Goal: Task Accomplishment & Management: Use online tool/utility

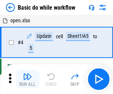
click at [27, 79] on img "button" at bounding box center [27, 76] width 9 height 9
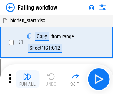
click at [27, 79] on img "button" at bounding box center [27, 76] width 9 height 9
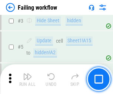
scroll to position [157, 0]
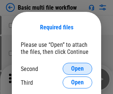
click at [77, 68] on span "Open" at bounding box center [77, 68] width 13 height 6
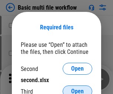
click at [77, 88] on span "Open" at bounding box center [77, 91] width 13 height 6
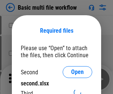
scroll to position [3, 0]
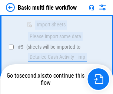
scroll to position [257, 0]
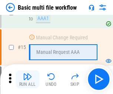
click at [27, 79] on img "button" at bounding box center [27, 76] width 9 height 9
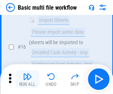
click at [27, 79] on img "button" at bounding box center [27, 76] width 9 height 9
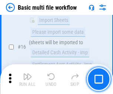
scroll to position [492, 0]
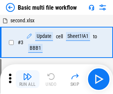
click at [27, 79] on img "button" at bounding box center [27, 76] width 9 height 9
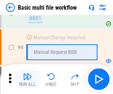
click at [27, 79] on img "button" at bounding box center [27, 76] width 9 height 9
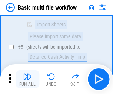
click at [27, 79] on img "button" at bounding box center [27, 76] width 9 height 9
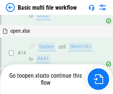
scroll to position [440, 0]
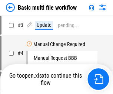
scroll to position [30, 0]
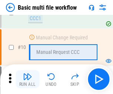
click at [27, 79] on img "button" at bounding box center [27, 76] width 9 height 9
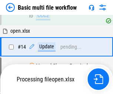
scroll to position [387, 0]
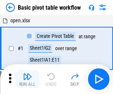
click at [27, 79] on img "button" at bounding box center [27, 76] width 9 height 9
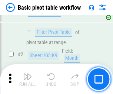
scroll to position [177, 0]
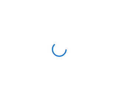
scroll to position [3, 0]
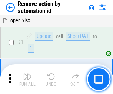
scroll to position [27, 0]
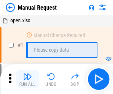
click at [27, 79] on img "button" at bounding box center [27, 76] width 9 height 9
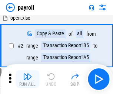
click at [27, 79] on img "button" at bounding box center [27, 76] width 9 height 9
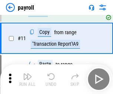
scroll to position [54, 0]
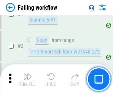
scroll to position [119, 0]
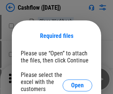
scroll to position [81, 0]
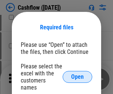
click at [77, 74] on span "Open" at bounding box center [77, 77] width 13 height 6
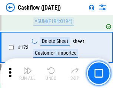
scroll to position [783, 0]
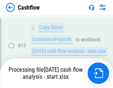
scroll to position [111, 0]
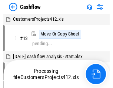
scroll to position [9, 0]
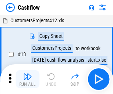
click at [27, 73] on img "button" at bounding box center [27, 76] width 9 height 9
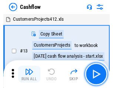
scroll to position [9, 0]
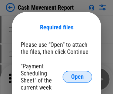
click at [77, 77] on span "Open" at bounding box center [77, 77] width 13 height 6
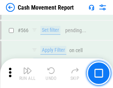
scroll to position [3391, 0]
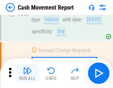
click at [27, 73] on img "button" at bounding box center [27, 70] width 9 height 9
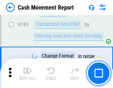
scroll to position [4111, 0]
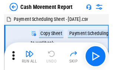
scroll to position [13, 0]
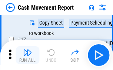
click at [27, 55] on img "button" at bounding box center [27, 52] width 9 height 9
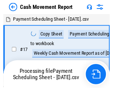
scroll to position [4, 0]
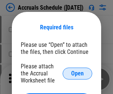
click at [77, 73] on span "Open" at bounding box center [77, 73] width 13 height 6
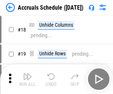
click at [27, 79] on img "button" at bounding box center [27, 76] width 9 height 9
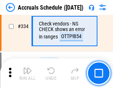
scroll to position [1530, 0]
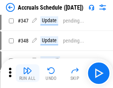
click at [27, 73] on img "button" at bounding box center [27, 70] width 9 height 9
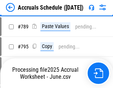
scroll to position [3108, 0]
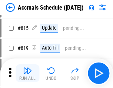
click at [27, 73] on img "button" at bounding box center [27, 70] width 9 height 9
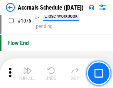
scroll to position [4431, 0]
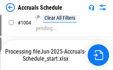
scroll to position [4203, 0]
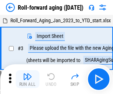
click at [27, 73] on img "button" at bounding box center [27, 76] width 9 height 9
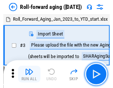
scroll to position [1, 0]
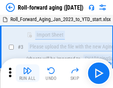
click at [27, 73] on img "button" at bounding box center [27, 70] width 9 height 9
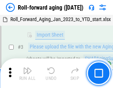
scroll to position [48, 0]
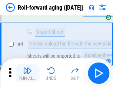
click at [27, 73] on img "button" at bounding box center [27, 70] width 9 height 9
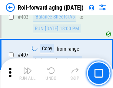
scroll to position [2566, 0]
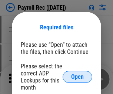
click at [77, 77] on span "Open" at bounding box center [77, 77] width 13 height 6
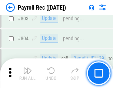
scroll to position [4701, 0]
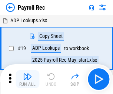
click at [27, 79] on img "button" at bounding box center [27, 76] width 9 height 9
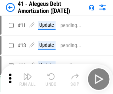
click at [27, 79] on img "button" at bounding box center [27, 76] width 9 height 9
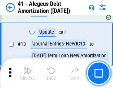
scroll to position [91, 0]
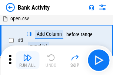
click at [27, 60] on img "button" at bounding box center [27, 57] width 9 height 9
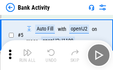
scroll to position [39, 0]
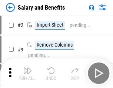
click at [27, 73] on img "button" at bounding box center [27, 70] width 9 height 9
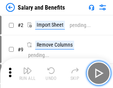
scroll to position [10, 0]
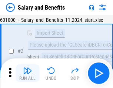
click at [27, 73] on img "button" at bounding box center [27, 70] width 9 height 9
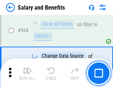
scroll to position [3484, 0]
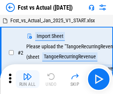
click at [27, 73] on img "button" at bounding box center [27, 76] width 9 height 9
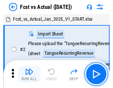
scroll to position [10, 0]
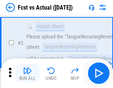
click at [27, 73] on img "button" at bounding box center [27, 70] width 9 height 9
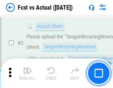
scroll to position [69, 0]
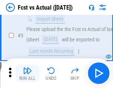
click at [27, 73] on img "button" at bounding box center [27, 70] width 9 height 9
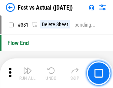
scroll to position [3542, 0]
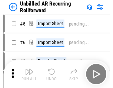
scroll to position [16, 0]
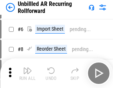
click at [27, 73] on img "button" at bounding box center [27, 70] width 9 height 9
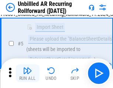
click at [27, 73] on img "button" at bounding box center [27, 70] width 9 height 9
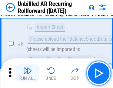
scroll to position [70, 0]
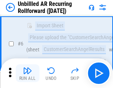
click at [27, 73] on img "button" at bounding box center [27, 70] width 9 height 9
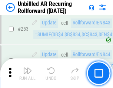
scroll to position [2513, 0]
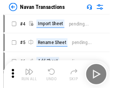
scroll to position [12, 0]
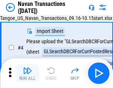
click at [27, 73] on img "button" at bounding box center [27, 70] width 9 height 9
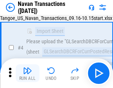
click at [27, 73] on img "button" at bounding box center [27, 70] width 9 height 9
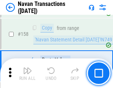
scroll to position [2399, 0]
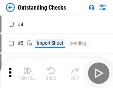
click at [27, 73] on img "button" at bounding box center [27, 70] width 9 height 9
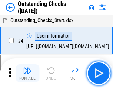
scroll to position [31, 0]
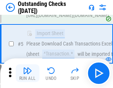
click at [27, 73] on img "button" at bounding box center [27, 70] width 9 height 9
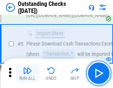
scroll to position [77, 0]
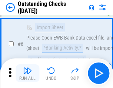
click at [27, 73] on img "button" at bounding box center [27, 70] width 9 height 9
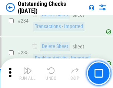
scroll to position [2247, 0]
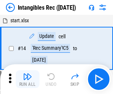
click at [27, 79] on img "button" at bounding box center [27, 76] width 9 height 9
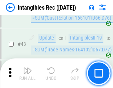
scroll to position [288, 0]
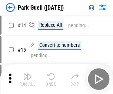
click at [27, 73] on img "button" at bounding box center [27, 76] width 9 height 9
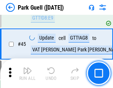
scroll to position [925, 0]
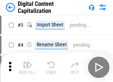
click at [27, 62] on img "button" at bounding box center [27, 65] width 9 height 9
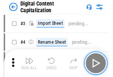
scroll to position [21, 0]
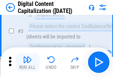
click at [27, 62] on img "button" at bounding box center [27, 59] width 9 height 9
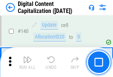
scroll to position [785, 0]
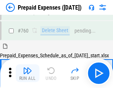
click at [27, 73] on img "button" at bounding box center [27, 70] width 9 height 9
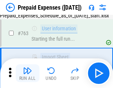
click at [27, 73] on img "button" at bounding box center [27, 70] width 9 height 9
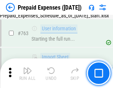
scroll to position [2094, 0]
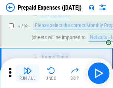
click at [27, 73] on img "button" at bounding box center [27, 70] width 9 height 9
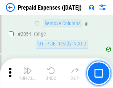
scroll to position [7734, 0]
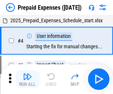
click at [27, 79] on img "button" at bounding box center [27, 76] width 9 height 9
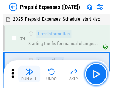
scroll to position [33, 0]
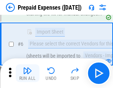
click at [27, 73] on img "button" at bounding box center [27, 70] width 9 height 9
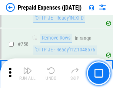
scroll to position [2636, 0]
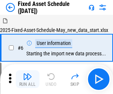
click at [27, 79] on img "button" at bounding box center [27, 76] width 9 height 9
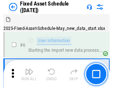
scroll to position [40, 0]
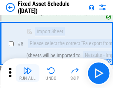
click at [27, 73] on img "button" at bounding box center [27, 70] width 9 height 9
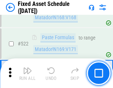
scroll to position [2572, 0]
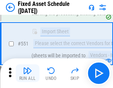
click at [27, 73] on img "button" at bounding box center [27, 70] width 9 height 9
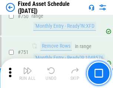
scroll to position [3607, 0]
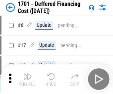
click at [27, 79] on img "button" at bounding box center [27, 76] width 9 height 9
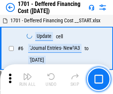
scroll to position [89, 0]
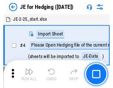
scroll to position [1, 0]
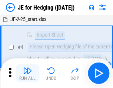
click at [27, 73] on img "button" at bounding box center [27, 70] width 9 height 9
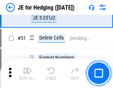
scroll to position [479, 0]
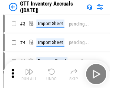
scroll to position [1, 0]
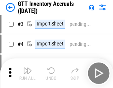
click at [27, 73] on img "button" at bounding box center [27, 70] width 9 height 9
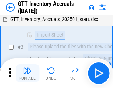
click at [27, 73] on img "button" at bounding box center [27, 70] width 9 height 9
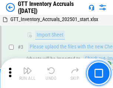
scroll to position [48, 0]
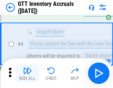
click at [27, 73] on img "button" at bounding box center [27, 70] width 9 height 9
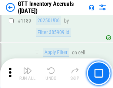
scroll to position [6042, 0]
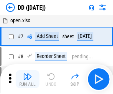
click at [27, 79] on img "button" at bounding box center [27, 76] width 9 height 9
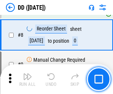
scroll to position [71, 0]
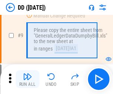
click at [27, 79] on img "button" at bounding box center [27, 76] width 9 height 9
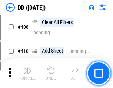
scroll to position [3310, 0]
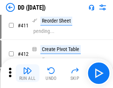
click at [27, 73] on img "button" at bounding box center [27, 70] width 9 height 9
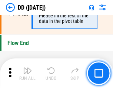
scroll to position [3541, 0]
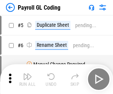
click at [27, 79] on img "button" at bounding box center [27, 76] width 9 height 9
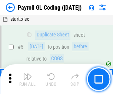
scroll to position [89, 0]
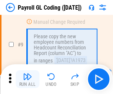
click at [27, 79] on img "button" at bounding box center [27, 76] width 9 height 9
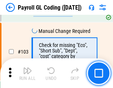
scroll to position [1736, 0]
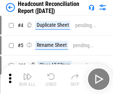
click at [27, 79] on img "button" at bounding box center [27, 76] width 9 height 9
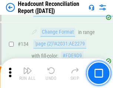
scroll to position [889, 0]
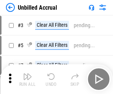
click at [27, 79] on img "button" at bounding box center [27, 76] width 9 height 9
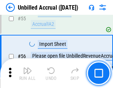
scroll to position [772, 0]
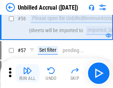
click at [27, 73] on img "button" at bounding box center [27, 70] width 9 height 9
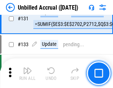
scroll to position [2204, 0]
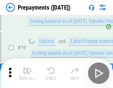
scroll to position [46, 0]
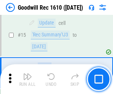
scroll to position [127, 0]
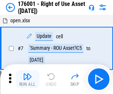
click at [27, 79] on img "button" at bounding box center [27, 76] width 9 height 9
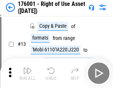
scroll to position [48, 0]
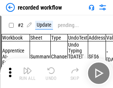
click at [27, 73] on img "button" at bounding box center [27, 70] width 9 height 9
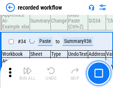
scroll to position [2313, 0]
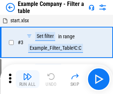
click at [27, 79] on img "button" at bounding box center [27, 76] width 9 height 9
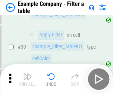
scroll to position [677, 0]
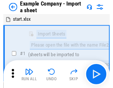
scroll to position [11, 0]
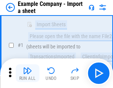
click at [27, 73] on img "button" at bounding box center [27, 70] width 9 height 9
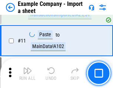
scroll to position [164, 0]
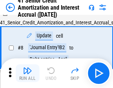
click at [27, 73] on img "button" at bounding box center [27, 70] width 9 height 9
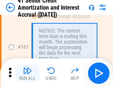
click at [27, 73] on img "button" at bounding box center [27, 70] width 9 height 9
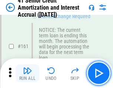
scroll to position [791, 0]
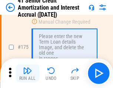
click at [27, 73] on img "button" at bounding box center [27, 70] width 9 height 9
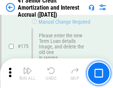
scroll to position [866, 0]
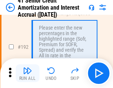
click at [27, 73] on img "button" at bounding box center [27, 70] width 9 height 9
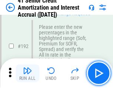
scroll to position [944, 0]
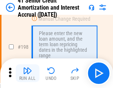
click at [27, 73] on img "button" at bounding box center [27, 70] width 9 height 9
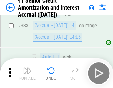
scroll to position [1890, 0]
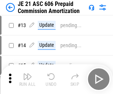
click at [27, 73] on img "button" at bounding box center [27, 76] width 9 height 9
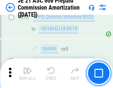
scroll to position [1381, 0]
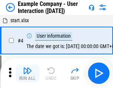
click at [27, 73] on img "button" at bounding box center [27, 70] width 9 height 9
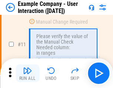
click at [27, 73] on img "button" at bounding box center [27, 70] width 9 height 9
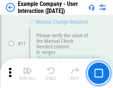
scroll to position [160, 0]
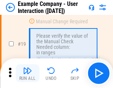
click at [27, 73] on img "button" at bounding box center [27, 70] width 9 height 9
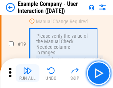
click at [27, 73] on img "button" at bounding box center [27, 70] width 9 height 9
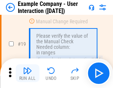
click at [27, 73] on img "button" at bounding box center [27, 70] width 9 height 9
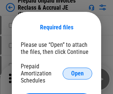
click at [77, 73] on span "Open" at bounding box center [77, 73] width 13 height 6
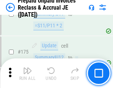
scroll to position [999, 0]
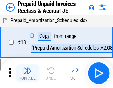
click at [27, 73] on img "button" at bounding box center [27, 70] width 9 height 9
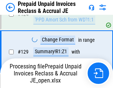
scroll to position [536, 0]
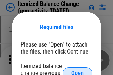
click at [77, 70] on span "Open" at bounding box center [77, 73] width 13 height 6
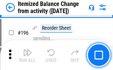
scroll to position [1424, 0]
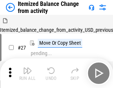
scroll to position [11, 0]
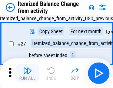
click at [27, 73] on img "button" at bounding box center [27, 70] width 9 height 9
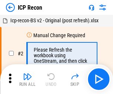
scroll to position [3, 0]
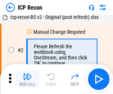
click at [27, 79] on img "button" at bounding box center [27, 76] width 9 height 9
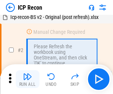
click at [27, 79] on img "button" at bounding box center [27, 76] width 9 height 9
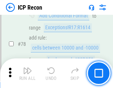
scroll to position [725, 0]
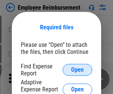
click at [77, 70] on span "Open" at bounding box center [77, 70] width 13 height 6
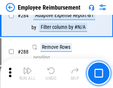
scroll to position [2011, 0]
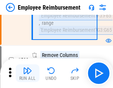
click at [27, 73] on img "button" at bounding box center [27, 70] width 9 height 9
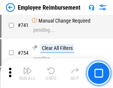
scroll to position [5191, 0]
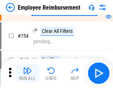
click at [27, 73] on img "button" at bounding box center [27, 70] width 9 height 9
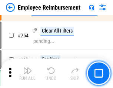
click at [27, 73] on img "button" at bounding box center [27, 70] width 9 height 9
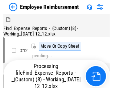
scroll to position [25, 0]
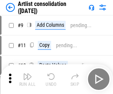
click at [27, 79] on img "button" at bounding box center [27, 76] width 9 height 9
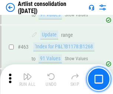
scroll to position [3240, 0]
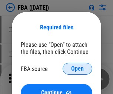
click at [77, 68] on span "Open" at bounding box center [77, 68] width 13 height 6
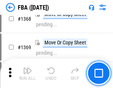
scroll to position [7946, 0]
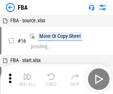
scroll to position [7, 0]
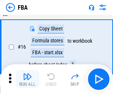
click at [27, 79] on img "button" at bounding box center [27, 76] width 9 height 9
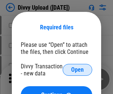
click at [77, 70] on span "Open" at bounding box center [77, 70] width 13 height 6
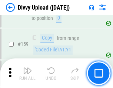
scroll to position [766, 0]
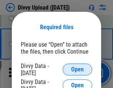
click at [77, 70] on span "Open" at bounding box center [77, 70] width 13 height 6
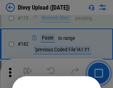
scroll to position [831, 0]
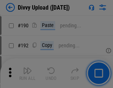
scroll to position [934, 0]
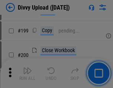
scroll to position [1076, 0]
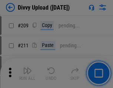
scroll to position [1257, 0]
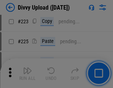
scroll to position [1476, 0]
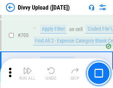
scroll to position [5061, 0]
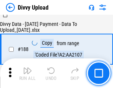
scroll to position [871, 0]
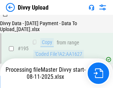
scroll to position [1034, 0]
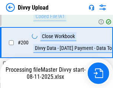
scroll to position [1154, 0]
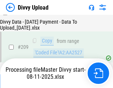
scroll to position [1360, 0]
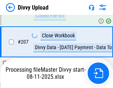
scroll to position [1317, 0]
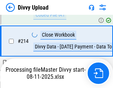
scroll to position [1481, 0]
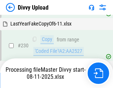
scroll to position [1836, 0]
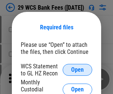
click at [77, 70] on span "Open" at bounding box center [77, 70] width 13 height 6
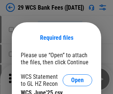
scroll to position [10, 0]
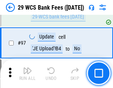
scroll to position [721, 0]
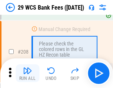
click at [27, 73] on img "button" at bounding box center [27, 70] width 9 height 9
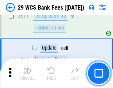
scroll to position [3722, 0]
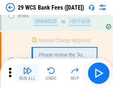
click at [27, 73] on img "button" at bounding box center [27, 70] width 9 height 9
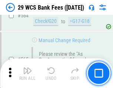
scroll to position [4001, 0]
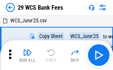
scroll to position [13, 0]
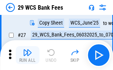
click at [27, 55] on img "button" at bounding box center [27, 52] width 9 height 9
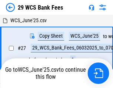
scroll to position [4, 0]
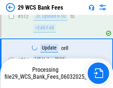
scroll to position [3950, 0]
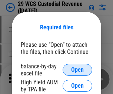
click at [77, 70] on span "Open" at bounding box center [77, 70] width 13 height 6
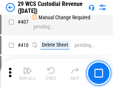
scroll to position [3427, 0]
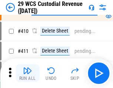
click at [27, 73] on img "button" at bounding box center [27, 70] width 9 height 9
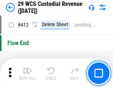
scroll to position [3533, 0]
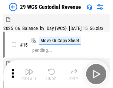
scroll to position [18, 0]
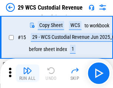
click at [27, 73] on img "button" at bounding box center [27, 70] width 9 height 9
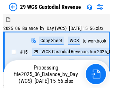
scroll to position [18, 0]
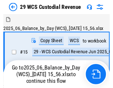
scroll to position [14, 0]
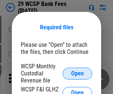
click at [77, 73] on span "Open" at bounding box center [77, 73] width 13 height 6
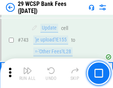
scroll to position [3728, 0]
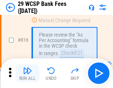
click at [27, 73] on img "button" at bounding box center [27, 70] width 9 height 9
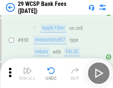
scroll to position [4694, 0]
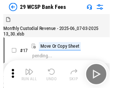
scroll to position [18, 0]
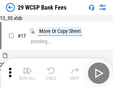
click at [27, 73] on img "button" at bounding box center [27, 70] width 9 height 9
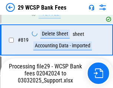
scroll to position [4549, 0]
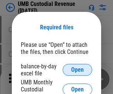
click at [77, 70] on span "Open" at bounding box center [77, 70] width 13 height 6
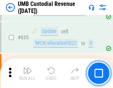
scroll to position [3872, 0]
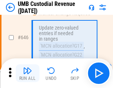
click at [27, 73] on img "button" at bounding box center [27, 70] width 9 height 9
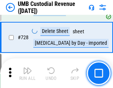
scroll to position [4564, 0]
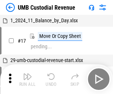
scroll to position [6, 0]
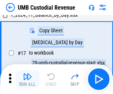
click at [27, 79] on img "button" at bounding box center [27, 76] width 9 height 9
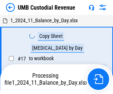
scroll to position [6, 0]
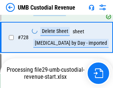
scroll to position [4547, 0]
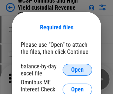
click at [77, 70] on span "Open" at bounding box center [77, 70] width 13 height 6
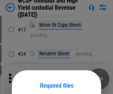
scroll to position [58, 0]
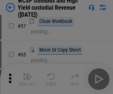
scroll to position [323, 0]
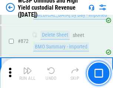
scroll to position [6262, 0]
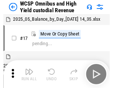
scroll to position [4, 0]
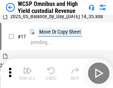
click at [27, 73] on img "button" at bounding box center [27, 70] width 9 height 9
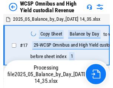
scroll to position [4, 0]
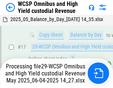
scroll to position [154, 0]
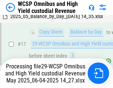
scroll to position [154, 0]
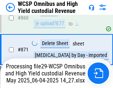
scroll to position [6245, 0]
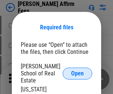
click at [77, 70] on span "Open" at bounding box center [77, 73] width 13 height 6
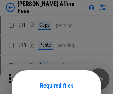
scroll to position [58, 0]
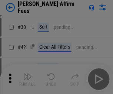
scroll to position [151, 0]
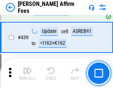
scroll to position [1702, 0]
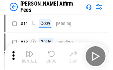
scroll to position [7, 0]
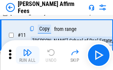
click at [27, 55] on img "button" at bounding box center [27, 52] width 9 height 9
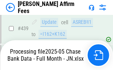
scroll to position [1914, 0]
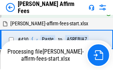
scroll to position [1711, 0]
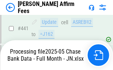
scroll to position [1940, 0]
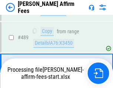
scroll to position [1931, 0]
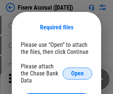
click at [77, 70] on span "Open" at bounding box center [77, 73] width 13 height 6
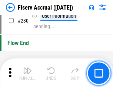
scroll to position [2344, 0]
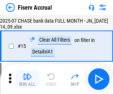
click at [27, 79] on img "button" at bounding box center [27, 76] width 9 height 9
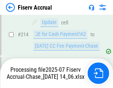
scroll to position [2203, 0]
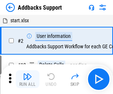
click at [27, 73] on img "button" at bounding box center [27, 76] width 9 height 9
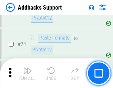
scroll to position [539, 0]
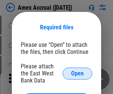
click at [77, 73] on span "Open" at bounding box center [77, 73] width 13 height 6
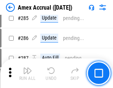
scroll to position [2026, 0]
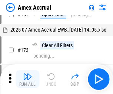
click at [27, 79] on img "button" at bounding box center [27, 76] width 9 height 9
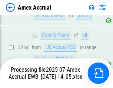
scroll to position [2113, 0]
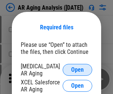
click at [77, 68] on span "Open" at bounding box center [77, 70] width 13 height 6
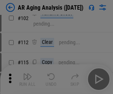
scroll to position [102, 0]
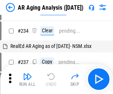
scroll to position [7, 0]
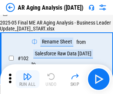
click at [27, 79] on img "button" at bounding box center [27, 76] width 9 height 9
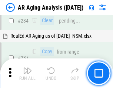
scroll to position [1147, 0]
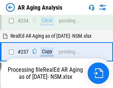
scroll to position [1169, 0]
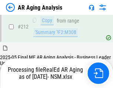
scroll to position [1107, 0]
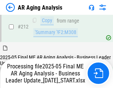
scroll to position [1138, 0]
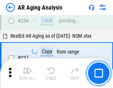
scroll to position [1138, 0]
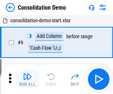
click at [27, 79] on img "button" at bounding box center [27, 76] width 9 height 9
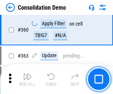
scroll to position [2480, 0]
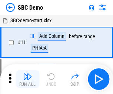
click at [27, 79] on img "button" at bounding box center [27, 76] width 9 height 9
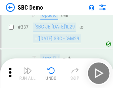
scroll to position [1946, 0]
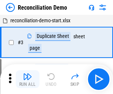
click at [27, 79] on img "button" at bounding box center [27, 76] width 9 height 9
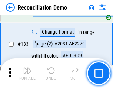
scroll to position [879, 0]
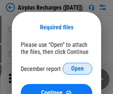
click at [77, 68] on span "Open" at bounding box center [77, 68] width 13 height 6
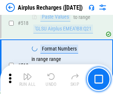
scroll to position [3184, 0]
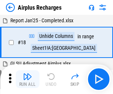
click at [27, 79] on img "button" at bounding box center [27, 76] width 9 height 9
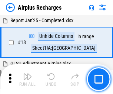
scroll to position [33, 0]
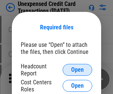
click at [77, 70] on span "Open" at bounding box center [77, 70] width 13 height 6
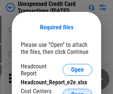
click at [77, 91] on span "Open" at bounding box center [77, 94] width 13 height 6
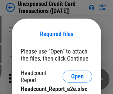
scroll to position [7, 0]
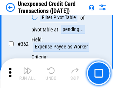
scroll to position [1903, 0]
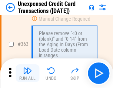
click at [27, 73] on img "button" at bounding box center [27, 70] width 9 height 9
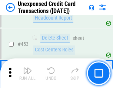
scroll to position [2523, 0]
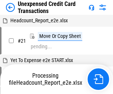
scroll to position [11, 0]
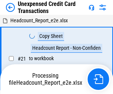
scroll to position [11, 0]
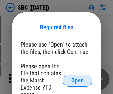
click at [77, 80] on span "Open" at bounding box center [77, 80] width 13 height 6
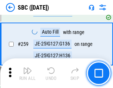
scroll to position [1446, 0]
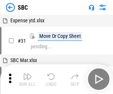
scroll to position [7, 0]
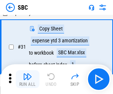
click at [27, 79] on img "button" at bounding box center [27, 76] width 9 height 9
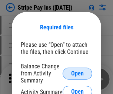
click at [77, 73] on span "Open" at bounding box center [77, 73] width 13 height 6
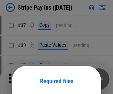
scroll to position [54, 0]
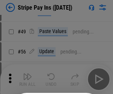
scroll to position [134, 0]
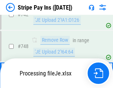
scroll to position [3748, 0]
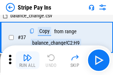
click at [27, 60] on img "button" at bounding box center [27, 57] width 9 height 9
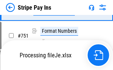
scroll to position [3732, 0]
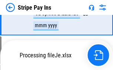
scroll to position [3819, 0]
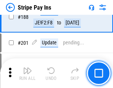
scroll to position [1054, 0]
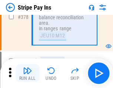
click at [27, 73] on img "button" at bounding box center [27, 70] width 9 height 9
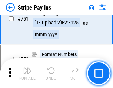
scroll to position [3810, 0]
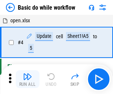
click at [27, 79] on img "button" at bounding box center [27, 76] width 9 height 9
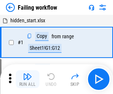
click at [27, 79] on img "button" at bounding box center [27, 76] width 9 height 9
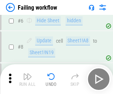
scroll to position [157, 0]
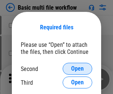
click at [77, 68] on span "Open" at bounding box center [77, 68] width 13 height 6
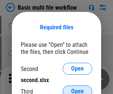
click at [77, 88] on span "Open" at bounding box center [77, 91] width 13 height 6
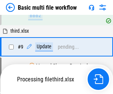
scroll to position [257, 0]
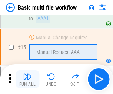
click at [27, 79] on img "button" at bounding box center [27, 76] width 9 height 9
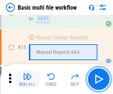
scroll to position [492, 0]
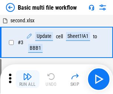
click at [27, 79] on img "button" at bounding box center [27, 76] width 9 height 9
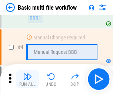
click at [27, 79] on img "button" at bounding box center [27, 76] width 9 height 9
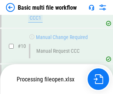
scroll to position [347, 0]
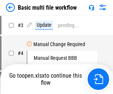
scroll to position [30, 0]
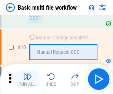
click at [27, 79] on img "button" at bounding box center [27, 76] width 9 height 9
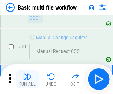
click at [27, 79] on img "button" at bounding box center [27, 76] width 9 height 9
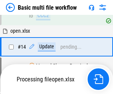
scroll to position [387, 0]
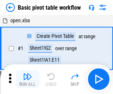
click at [27, 79] on img "button" at bounding box center [27, 76] width 9 height 9
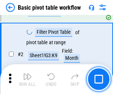
scroll to position [177, 0]
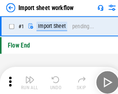
click at [27, 79] on img "button" at bounding box center [28, 76] width 9 height 9
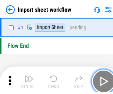
scroll to position [3, 0]
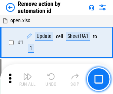
scroll to position [27, 0]
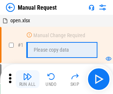
click at [27, 79] on img "button" at bounding box center [27, 76] width 9 height 9
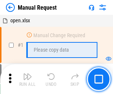
scroll to position [25, 0]
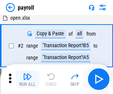
click at [27, 79] on img "button" at bounding box center [27, 76] width 9 height 9
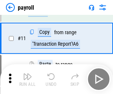
scroll to position [54, 0]
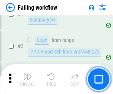
scroll to position [119, 0]
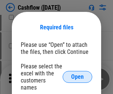
click at [77, 74] on span "Open" at bounding box center [77, 77] width 13 height 6
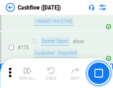
scroll to position [783, 0]
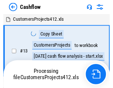
scroll to position [9, 0]
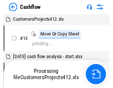
scroll to position [9, 0]
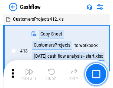
scroll to position [9, 0]
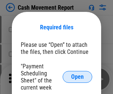
click at [77, 77] on span "Open" at bounding box center [77, 77] width 13 height 6
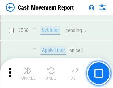
scroll to position [3391, 0]
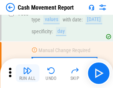
click at [27, 73] on img "button" at bounding box center [27, 70] width 9 height 9
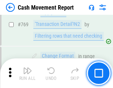
scroll to position [4111, 0]
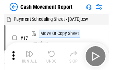
scroll to position [13, 0]
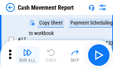
click at [27, 55] on img "button" at bounding box center [27, 52] width 9 height 9
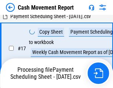
scroll to position [116, 0]
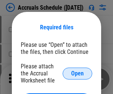
click at [77, 73] on span "Open" at bounding box center [77, 73] width 13 height 6
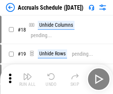
scroll to position [71, 0]
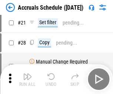
click at [27, 79] on img "button" at bounding box center [27, 76] width 9 height 9
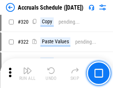
scroll to position [1376, 0]
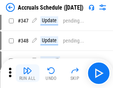
click at [27, 73] on img "button" at bounding box center [27, 70] width 9 height 9
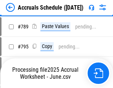
scroll to position [3108, 0]
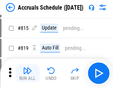
click at [27, 73] on img "button" at bounding box center [27, 70] width 9 height 9
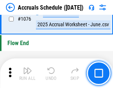
scroll to position [4431, 0]
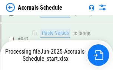
scroll to position [3911, 0]
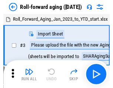
scroll to position [1, 0]
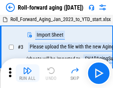
click at [27, 73] on img "button" at bounding box center [27, 70] width 9 height 9
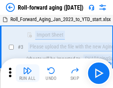
click at [27, 73] on img "button" at bounding box center [27, 70] width 9 height 9
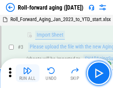
scroll to position [48, 0]
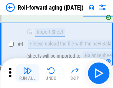
click at [27, 73] on img "button" at bounding box center [27, 70] width 9 height 9
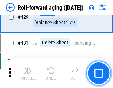
scroll to position [2566, 0]
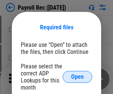
click at [77, 77] on span "Open" at bounding box center [77, 77] width 13 height 6
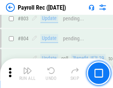
scroll to position [4701, 0]
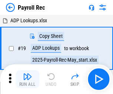
click at [27, 79] on img "button" at bounding box center [27, 76] width 9 height 9
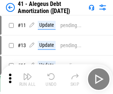
click at [27, 79] on img "button" at bounding box center [27, 76] width 9 height 9
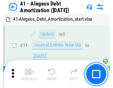
scroll to position [91, 0]
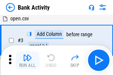
click at [27, 60] on img "button" at bounding box center [27, 57] width 9 height 9
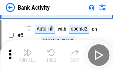
scroll to position [39, 0]
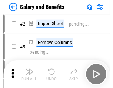
scroll to position [10, 0]
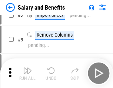
click at [27, 73] on img "button" at bounding box center [27, 70] width 9 height 9
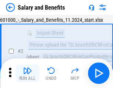
click at [27, 73] on img "button" at bounding box center [27, 70] width 9 height 9
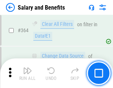
scroll to position [3484, 0]
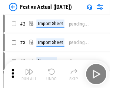
scroll to position [10, 0]
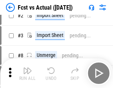
click at [27, 73] on img "button" at bounding box center [27, 70] width 9 height 9
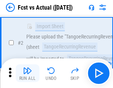
click at [27, 73] on img "button" at bounding box center [27, 70] width 9 height 9
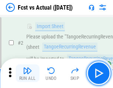
scroll to position [69, 0]
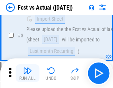
click at [27, 73] on img "button" at bounding box center [27, 70] width 9 height 9
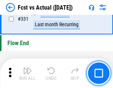
scroll to position [3542, 0]
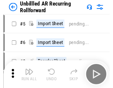
scroll to position [16, 0]
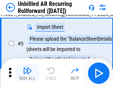
click at [27, 73] on img "button" at bounding box center [27, 70] width 9 height 9
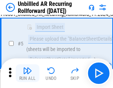
click at [27, 73] on img "button" at bounding box center [27, 70] width 9 height 9
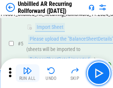
scroll to position [70, 0]
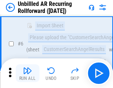
click at [27, 73] on img "button" at bounding box center [27, 70] width 9 height 9
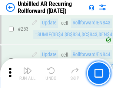
scroll to position [2513, 0]
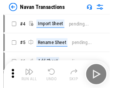
scroll to position [12, 0]
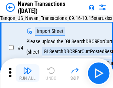
click at [27, 73] on img "button" at bounding box center [27, 70] width 9 height 9
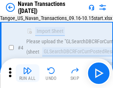
click at [27, 73] on img "button" at bounding box center [27, 70] width 9 height 9
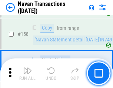
scroll to position [2399, 0]
